Goal: Task Accomplishment & Management: Manage account settings

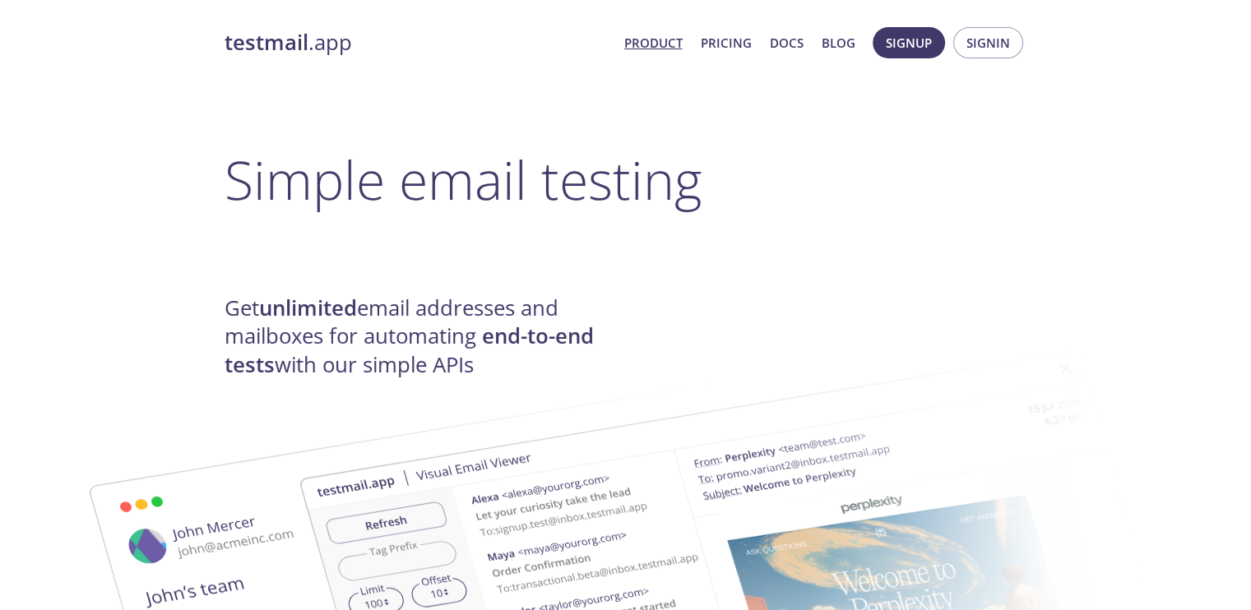
click at [982, 39] on span "Signin" at bounding box center [988, 42] width 44 height 21
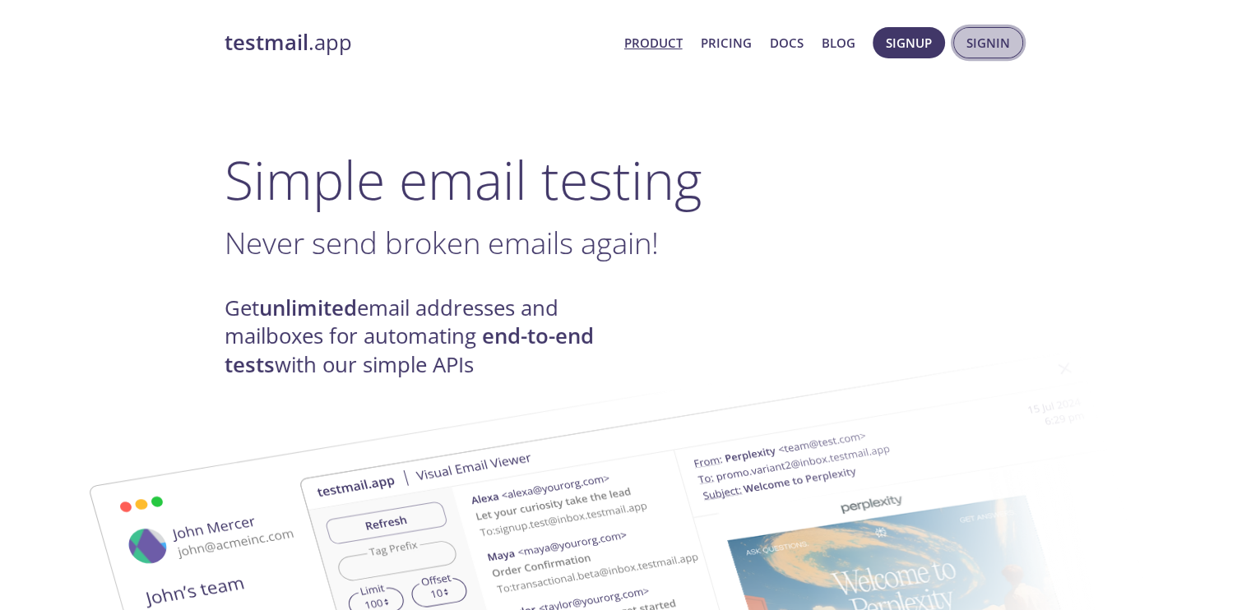
click at [989, 39] on span "Signin" at bounding box center [988, 42] width 44 height 21
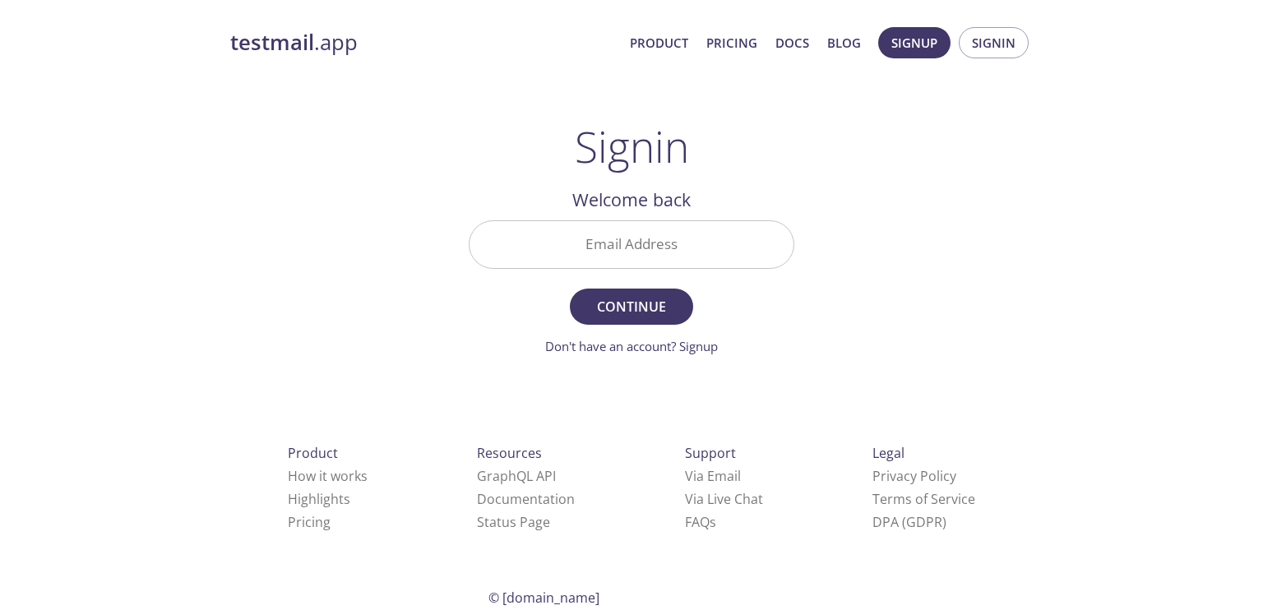
click at [680, 266] on input "Email Address" at bounding box center [632, 244] width 324 height 47
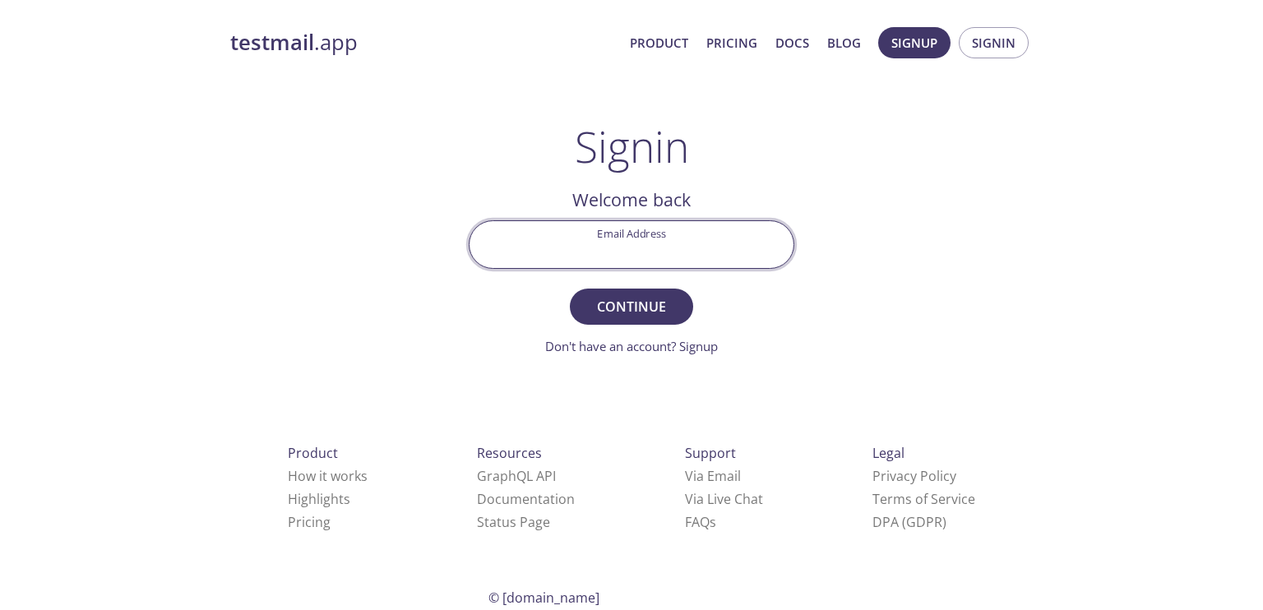
type input "[EMAIL_ADDRESS][DOMAIN_NAME]"
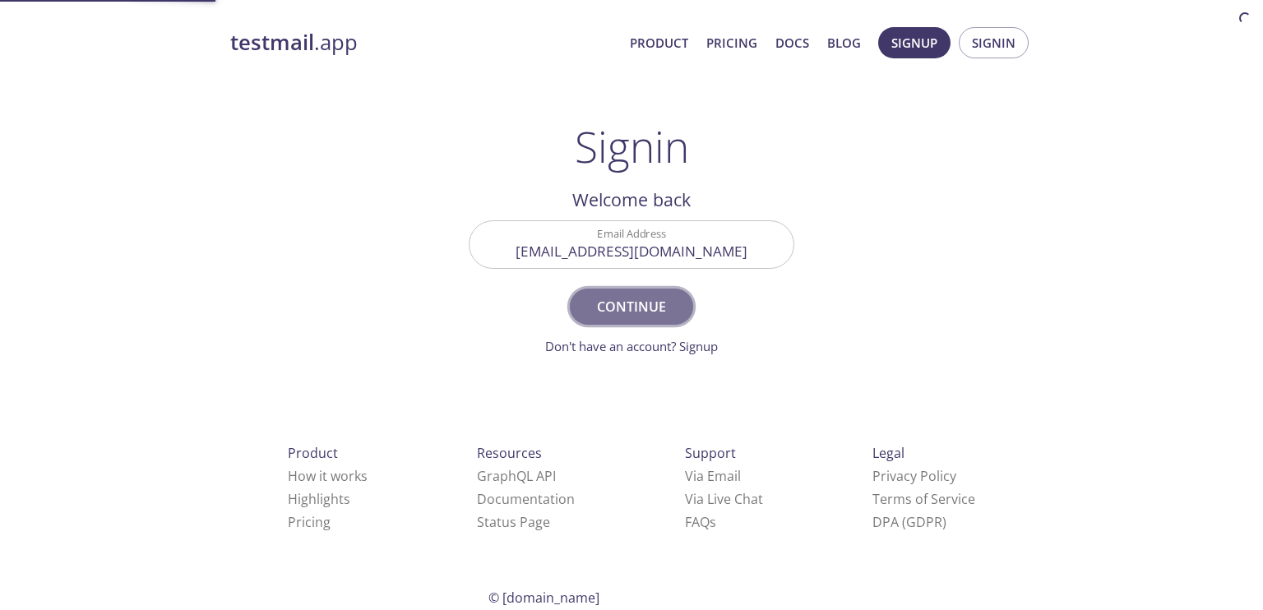
click at [664, 306] on span "Continue" at bounding box center [631, 306] width 87 height 23
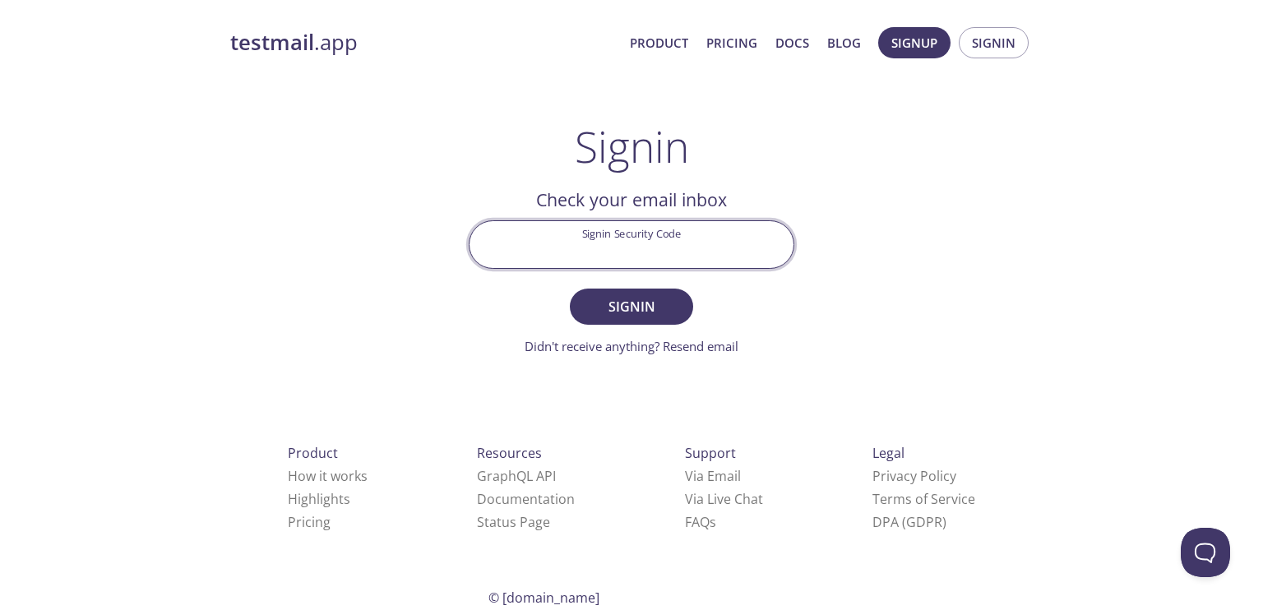
click at [652, 252] on input "Signin Security Code" at bounding box center [632, 244] width 324 height 47
paste input "X45FG53"
type input "X45FG53"
click at [627, 306] on span "Signin" at bounding box center [631, 306] width 87 height 23
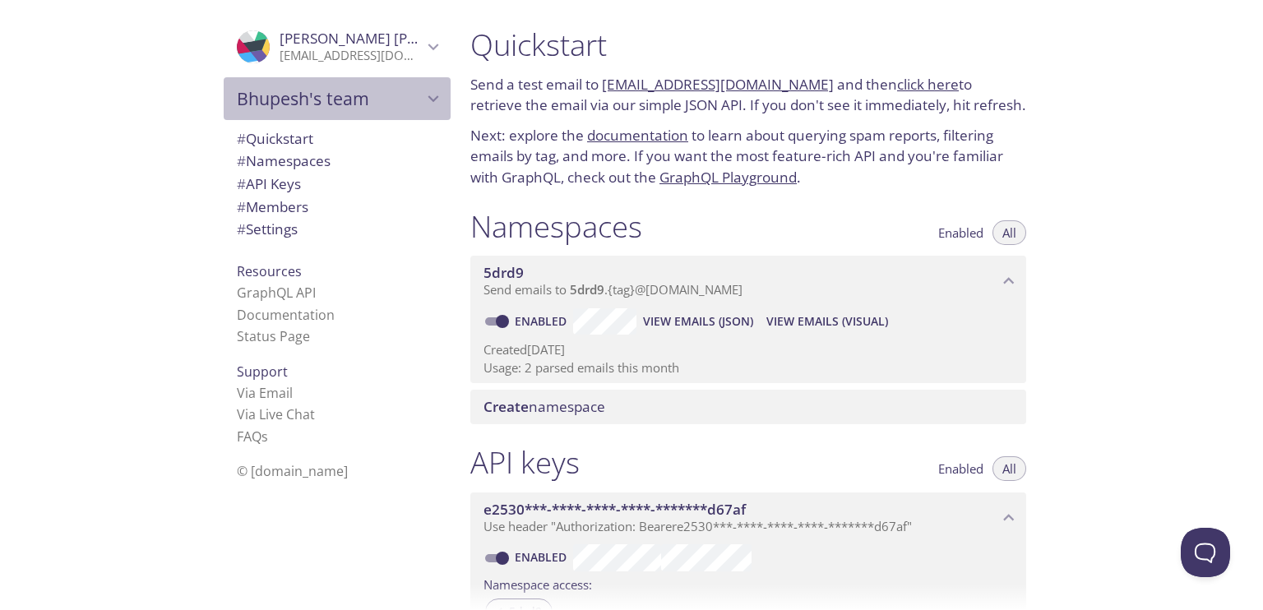
click at [375, 93] on span "Bhupesh's team" at bounding box center [330, 98] width 186 height 23
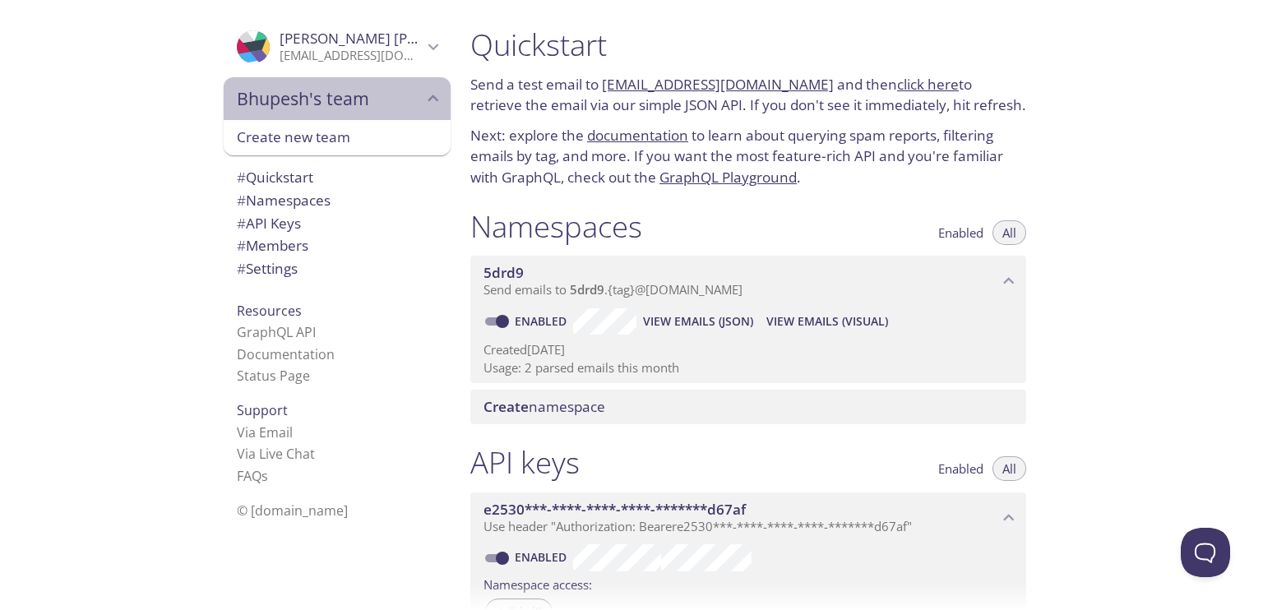
click at [363, 101] on span "Bhupesh's team" at bounding box center [330, 98] width 186 height 23
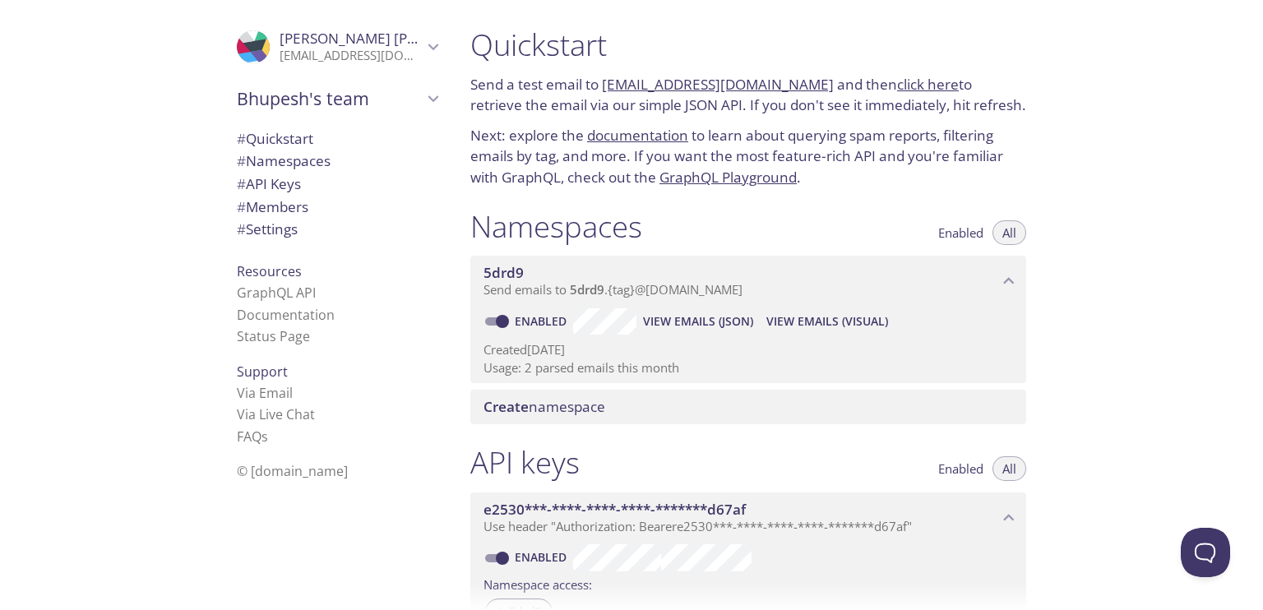
click at [901, 81] on link "click here" at bounding box center [928, 84] width 62 height 19
click at [916, 85] on link "click here" at bounding box center [928, 84] width 62 height 19
